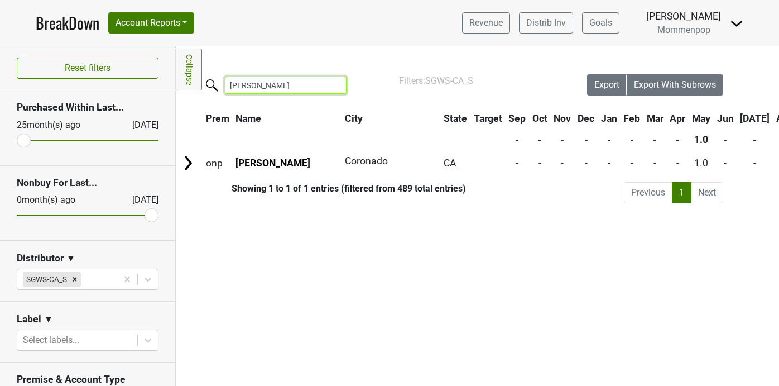
click at [275, 86] on input "[PERSON_NAME]" at bounding box center [286, 84] width 122 height 17
click at [699, 25] on span "Mommenpop" at bounding box center [683, 30] width 53 height 11
click at [737, 28] on img at bounding box center [736, 23] width 13 height 13
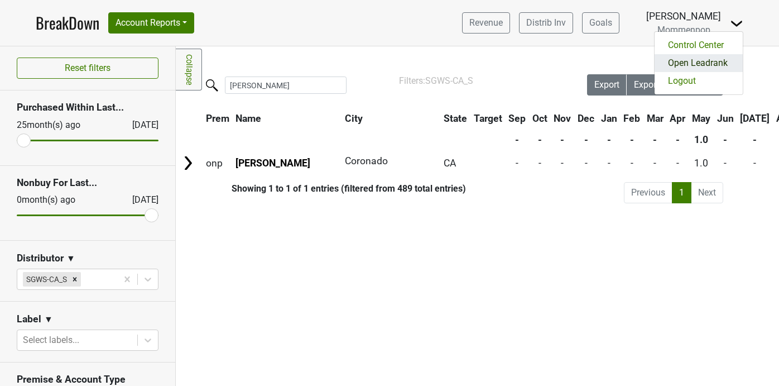
click at [706, 60] on link "Open Leadrank" at bounding box center [699, 63] width 88 height 18
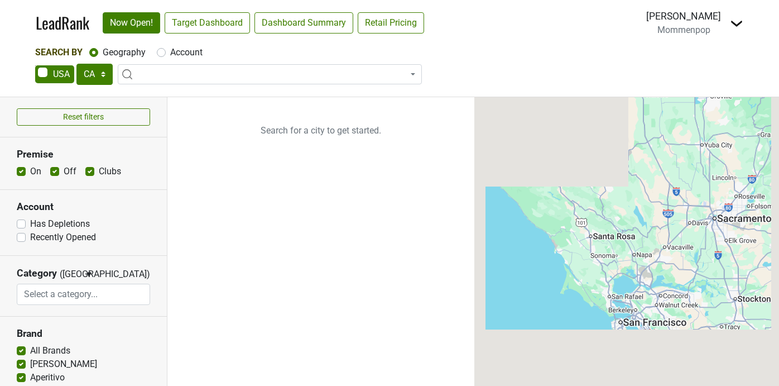
select select "CA"
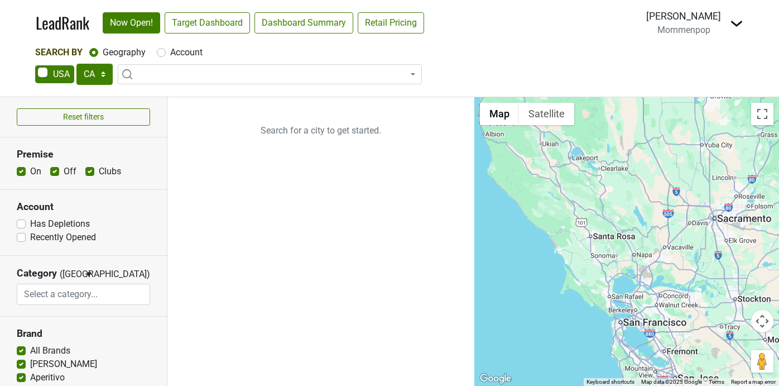
click at [170, 51] on label "Account" at bounding box center [186, 52] width 32 height 13
click at [163, 51] on input "Account" at bounding box center [161, 51] width 9 height 11
radio input "true"
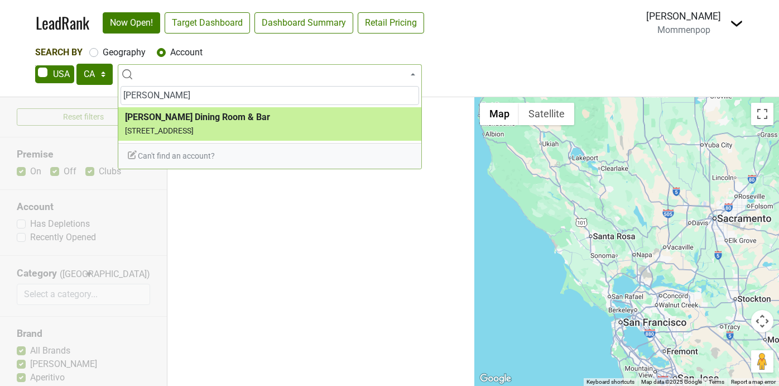
type input "lunetta"
select select "338101"
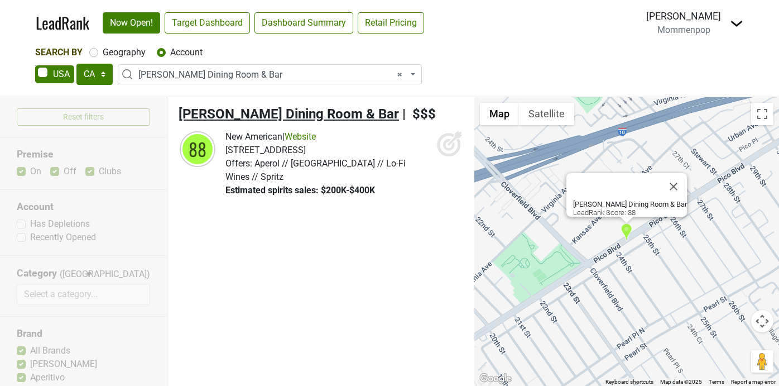
click at [267, 110] on span "Lunetta Dining Room & Bar" at bounding box center [289, 114] width 220 height 16
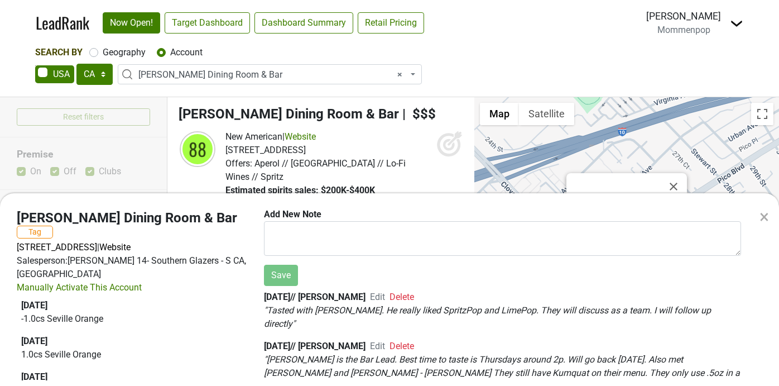
scroll to position [42, 0]
